Goal: Information Seeking & Learning: Learn about a topic

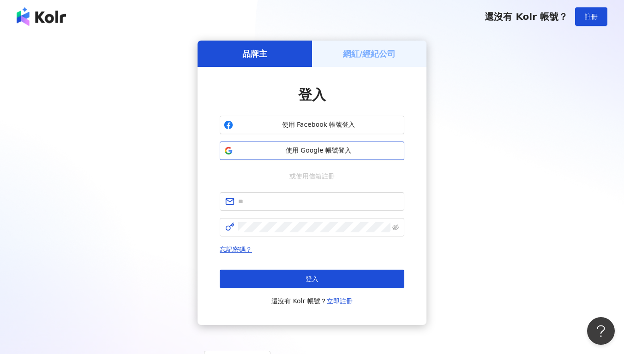
click at [322, 148] on span "使用 Google 帳號登入" at bounding box center [318, 150] width 163 height 9
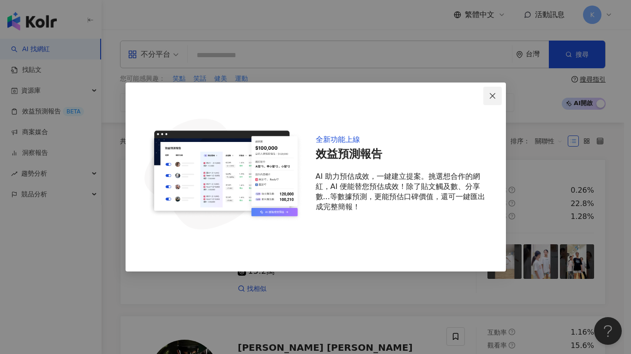
click at [489, 94] on icon "close" at bounding box center [491, 95] width 7 height 7
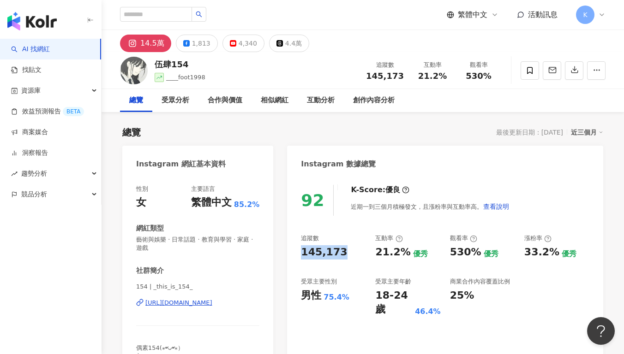
drag, startPoint x: 300, startPoint y: 254, endPoint x: 343, endPoint y: 254, distance: 42.9
click at [343, 254] on div "92 K-Score : 優良 近期一到三個月積極發文，且漲粉率與互動率高。 查看說明 追蹤數 145,173 互動率 21.2% 優秀 觀看率 530% 優…" at bounding box center [445, 283] width 316 height 215
copy div "145,173"
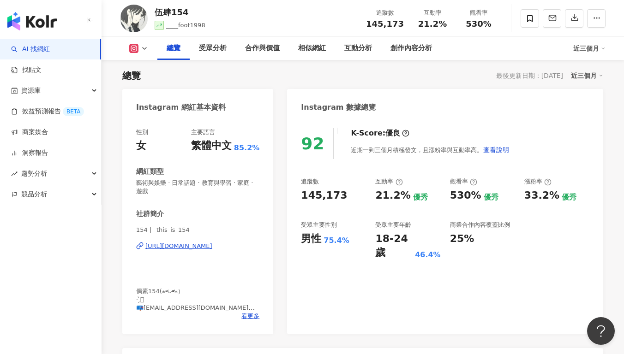
click at [396, 192] on div "21.2%" at bounding box center [392, 196] width 35 height 14
drag, startPoint x: 368, startPoint y: 197, endPoint x: 410, endPoint y: 196, distance: 41.5
click at [410, 196] on div "追蹤數 145,173 互動率 21.2% 優秀 觀看率 530% 優秀 漲粉率 33.2% 優秀 受眾主要性別 男性 75.4% 受眾主要年齡 18-24 …" at bounding box center [445, 219] width 288 height 83
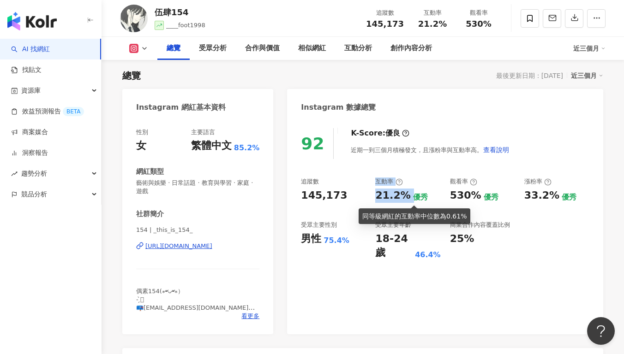
click at [413, 196] on div "優秀" at bounding box center [420, 197] width 15 height 10
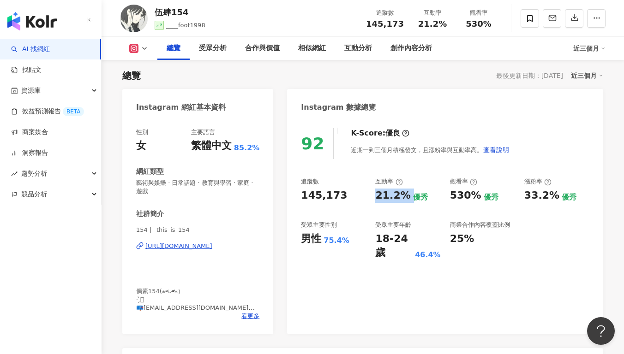
drag, startPoint x: 375, startPoint y: 197, endPoint x: 407, endPoint y: 196, distance: 31.4
click at [407, 196] on div "21.2% 優秀" at bounding box center [407, 196] width 65 height 14
copy div "21.2%"
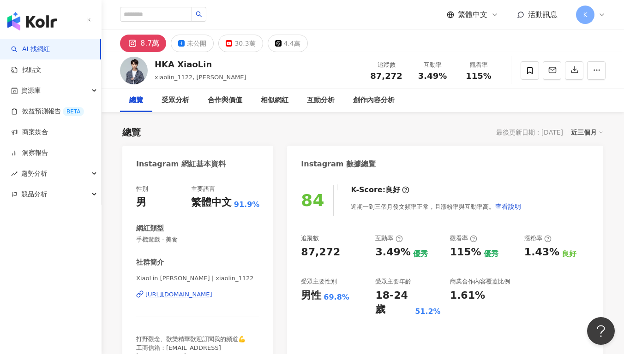
scroll to position [57, 0]
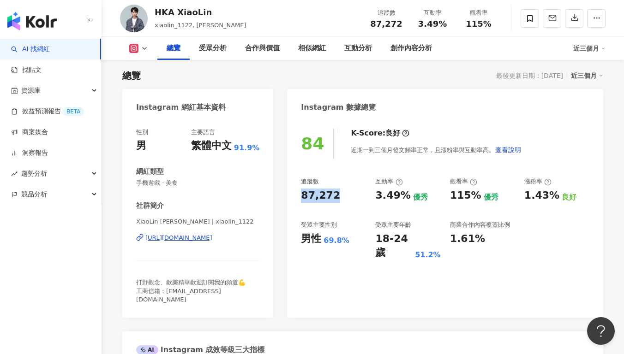
drag, startPoint x: 300, startPoint y: 199, endPoint x: 340, endPoint y: 199, distance: 40.1
click at [340, 199] on div "84 K-Score : 良好 近期一到三個月發文頻率正常，且漲粉率與互動率高。 查看說明 追蹤數 87,272 互動率 3.49% 優秀 觀看率 115% …" at bounding box center [445, 218] width 316 height 199
copy div "87,272"
click at [382, 189] on div "3.49%" at bounding box center [392, 196] width 35 height 14
drag, startPoint x: 375, startPoint y: 196, endPoint x: 403, endPoint y: 198, distance: 28.2
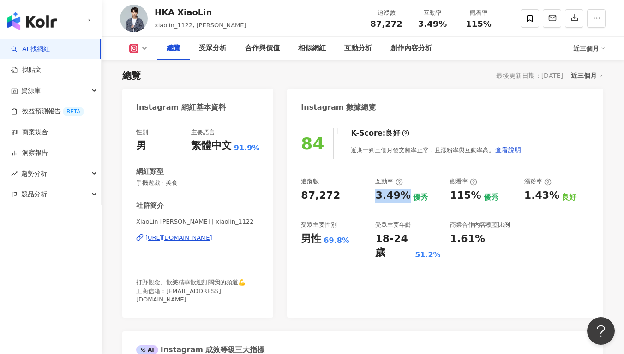
click at [403, 198] on div "3.49%" at bounding box center [392, 196] width 35 height 14
copy div "3.49%"
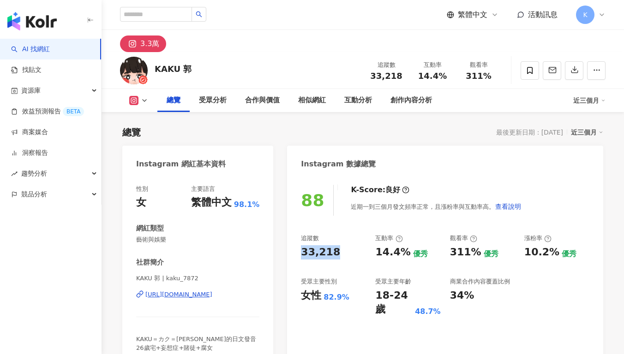
drag, startPoint x: 299, startPoint y: 254, endPoint x: 368, endPoint y: 230, distance: 72.8
click at [337, 254] on div "88 K-Score : 良好 近期一到三個月發文頻率正常，且漲粉率與互動率高。 查看說明 追蹤數 33,218 互動率 14.4% 優秀 觀看率 311% …" at bounding box center [445, 279] width 316 height 207
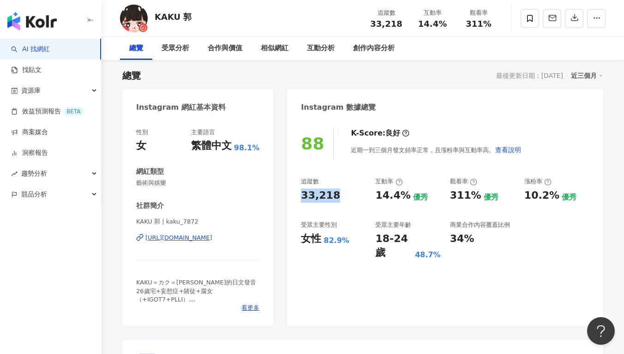
click at [390, 198] on div "14.4%" at bounding box center [392, 196] width 35 height 14
drag, startPoint x: 376, startPoint y: 197, endPoint x: 402, endPoint y: 196, distance: 25.8
click at [402, 196] on div "14.4%" at bounding box center [392, 196] width 35 height 14
copy div "14.4%"
